Goal: Communication & Community: Share content

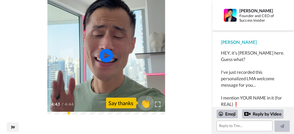
click at [147, 105] on span "👏" at bounding box center [145, 103] width 17 height 11
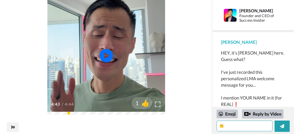
click at [236, 127] on textarea "👏" at bounding box center [245, 126] width 56 height 11
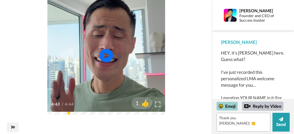
click at [229, 106] on div "Emoji" at bounding box center [227, 106] width 21 height 9
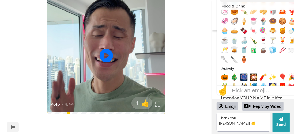
scroll to position [777, 0]
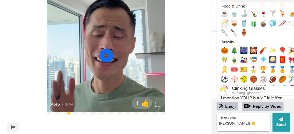
click at [225, 25] on span "🥂" at bounding box center [225, 24] width 8 height 8
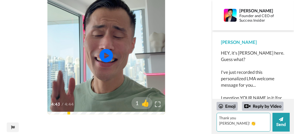
click at [257, 117] on textarea "Thank you [PERSON_NAME]! 🥂👏" at bounding box center [244, 122] width 54 height 19
click at [246, 120] on textarea "Thank you [PERSON_NAME]! 🥂👏" at bounding box center [244, 122] width 54 height 19
click at [233, 107] on div "Emoji" at bounding box center [227, 106] width 21 height 9
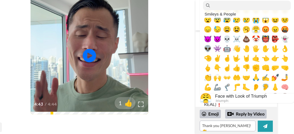
scroll to position [134, 0]
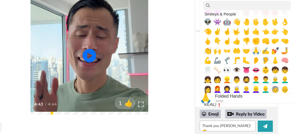
click at [255, 52] on span "🙏" at bounding box center [256, 51] width 8 height 8
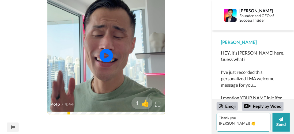
scroll to position [0, 0]
click at [262, 118] on textarea "Thank you [PERSON_NAME]! 🙏🥂👏" at bounding box center [244, 122] width 54 height 19
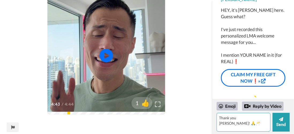
scroll to position [50, 0]
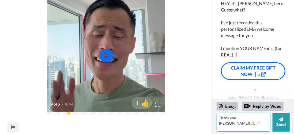
type textarea "Thank you [PERSON_NAME]! 🙏🥂"
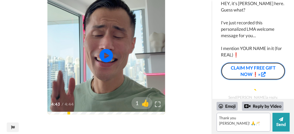
click at [263, 71] on link "CLAIM MY FREE GIFT NOW❗»" at bounding box center [253, 71] width 65 height 18
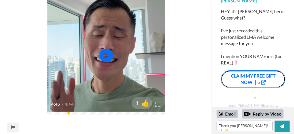
scroll to position [42, 0]
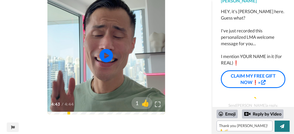
click at [283, 126] on icon at bounding box center [282, 126] width 4 height 4
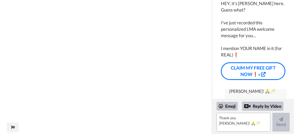
scroll to position [280, 0]
